Goal: Information Seeking & Learning: Learn about a topic

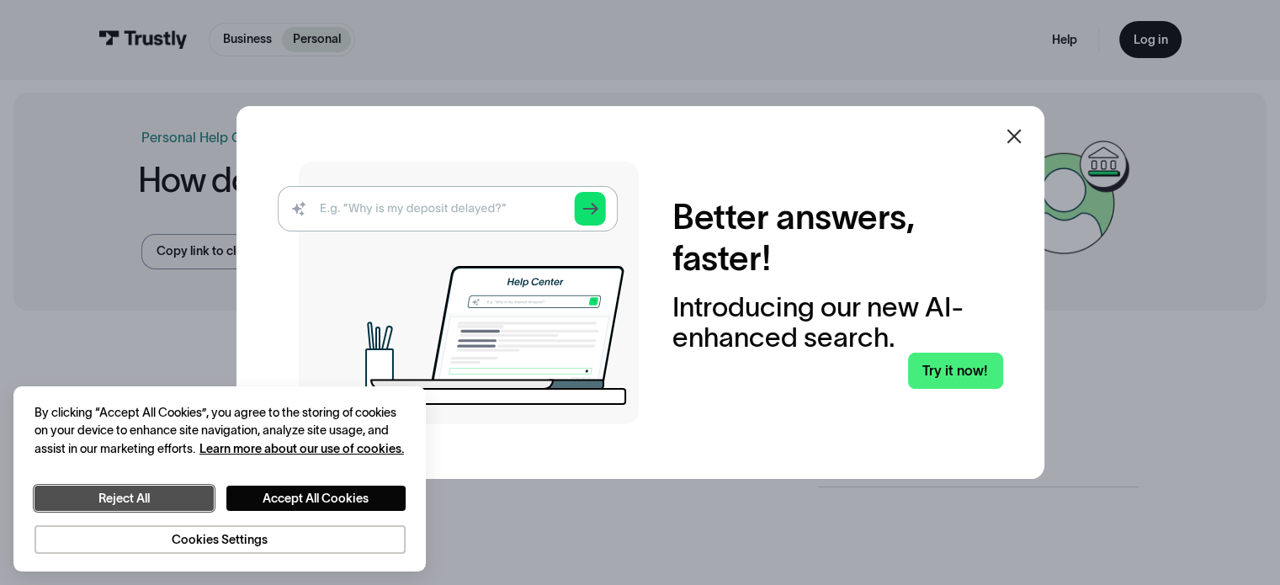
click at [174, 486] on button "Reject All" at bounding box center [123, 499] width 179 height 26
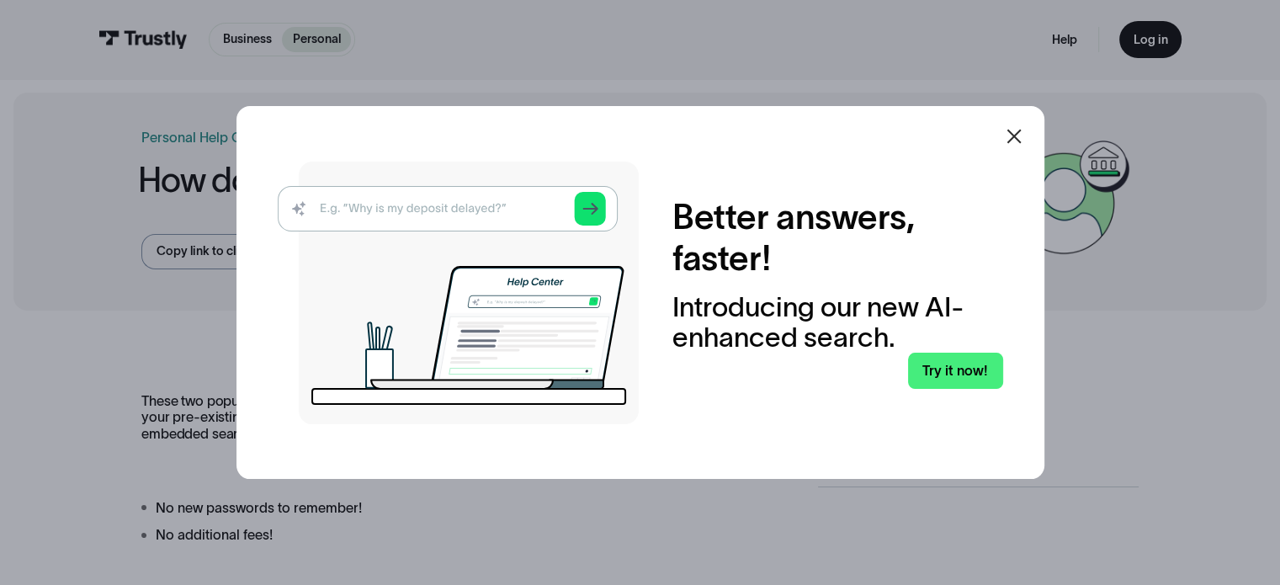
click at [1024, 132] on icon at bounding box center [1014, 136] width 20 height 20
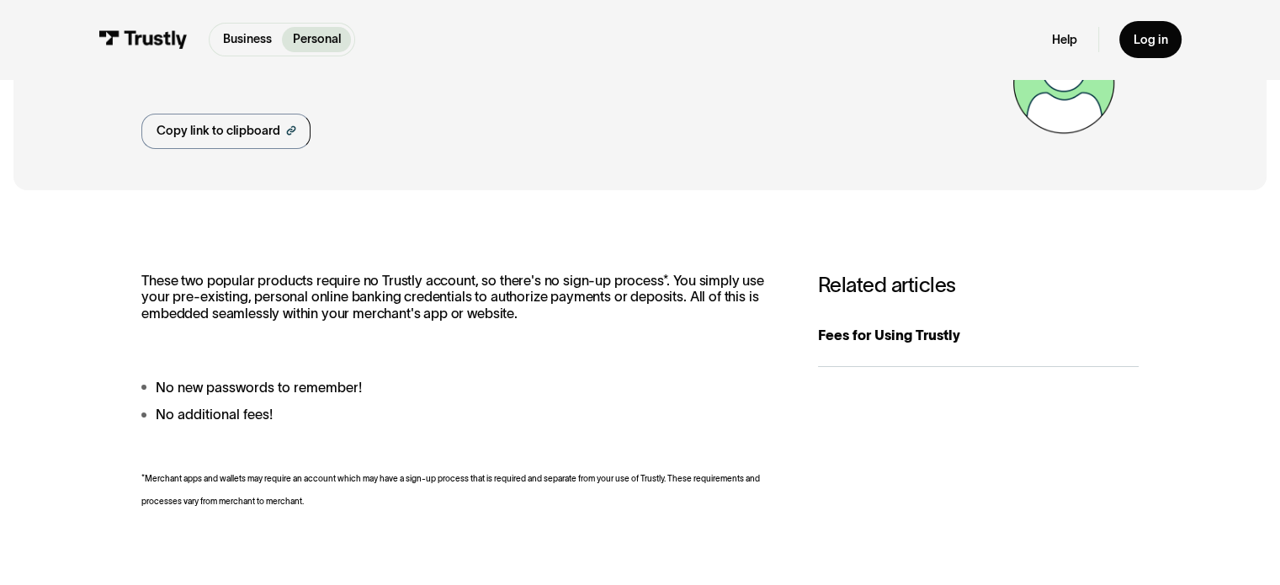
scroll to position [121, 0]
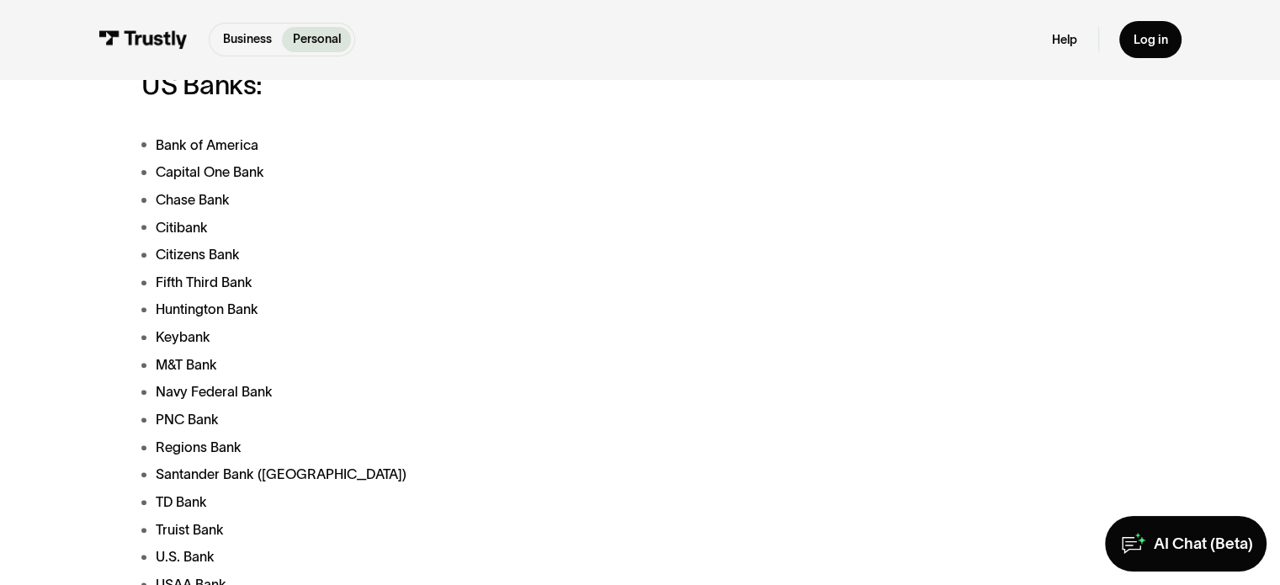
scroll to position [578, 0]
